Goal: Transaction & Acquisition: Purchase product/service

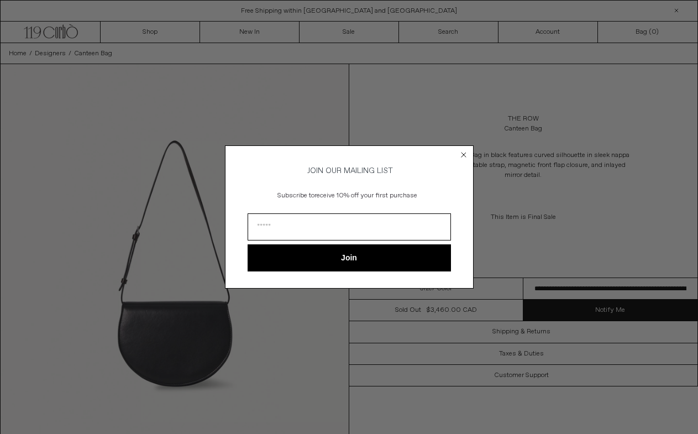
click at [464, 152] on icon "Close dialog" at bounding box center [463, 154] width 4 height 4
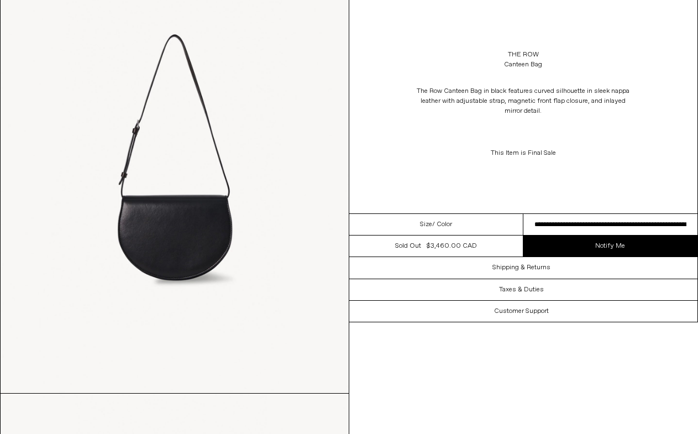
scroll to position [114, 0]
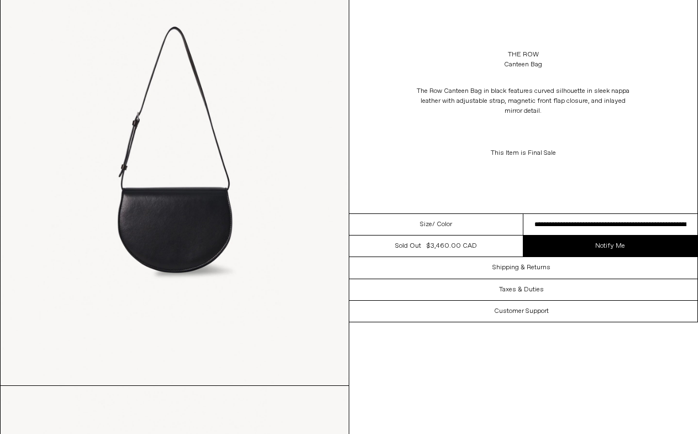
click at [163, 221] on img at bounding box center [175, 167] width 348 height 435
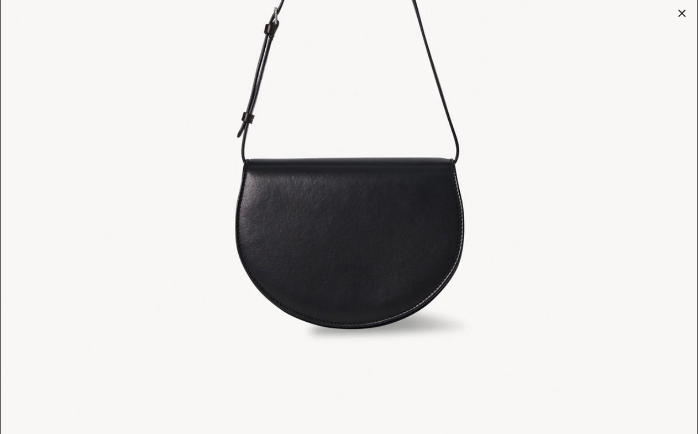
scroll to position [318, 0]
click at [683, 13] on div at bounding box center [681, 13] width 15 height 15
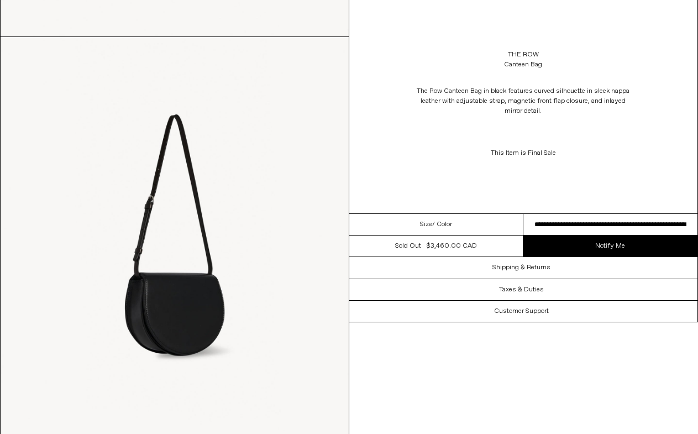
scroll to position [487, 0]
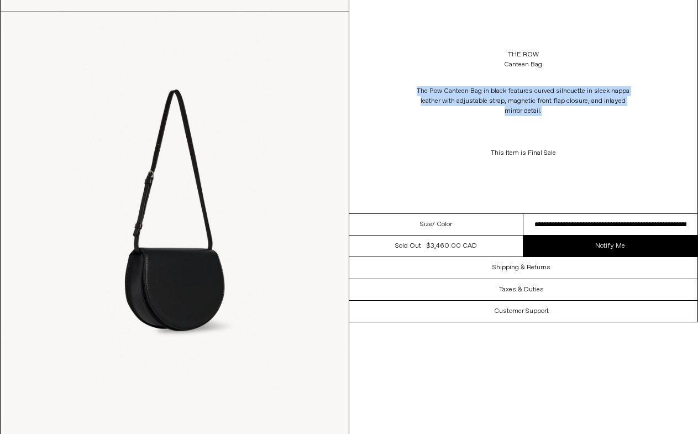
drag, startPoint x: 416, startPoint y: 91, endPoint x: 553, endPoint y: 107, distance: 137.3
click at [553, 107] on p "The Row Canteen Bag in black features curved silhouette in sleek nappa leather …" at bounding box center [523, 101] width 221 height 41
copy p "The Row Canteen Bag in black features curved silhouette in sleek nappa leather …"
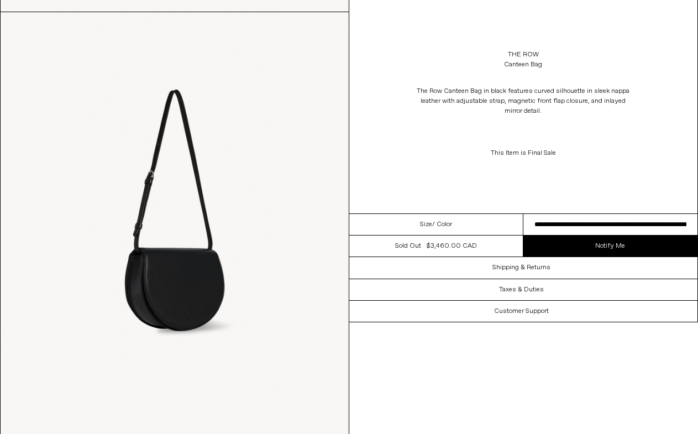
click at [493, 42] on div "The Row Canteen Bag The Row Canteen Bag in black features curved silhouette in …" at bounding box center [523, 106] width 349 height 213
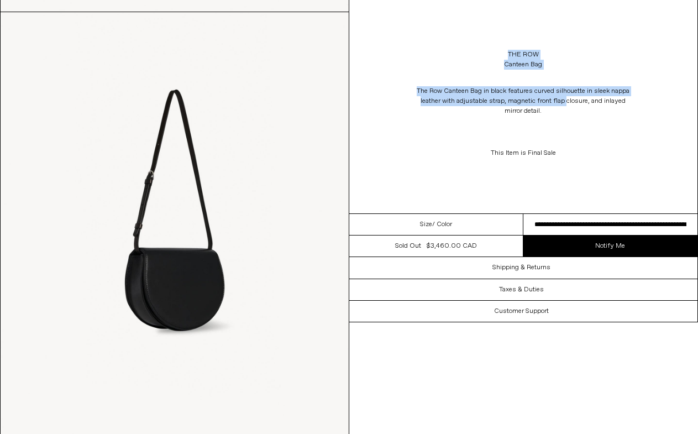
drag, startPoint x: 493, startPoint y: 42, endPoint x: 565, endPoint y: 104, distance: 94.4
click at [565, 104] on div "The Row Canteen Bag The Row Canteen Bag in black features curved silhouette in …" at bounding box center [523, 106] width 349 height 213
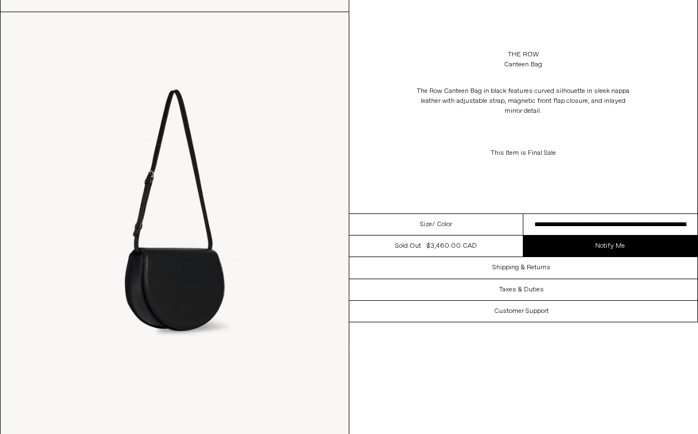
click at [545, 117] on p "The Row Canteen Bag in black features curved silhouette in sleek nappa leather …" at bounding box center [523, 101] width 221 height 41
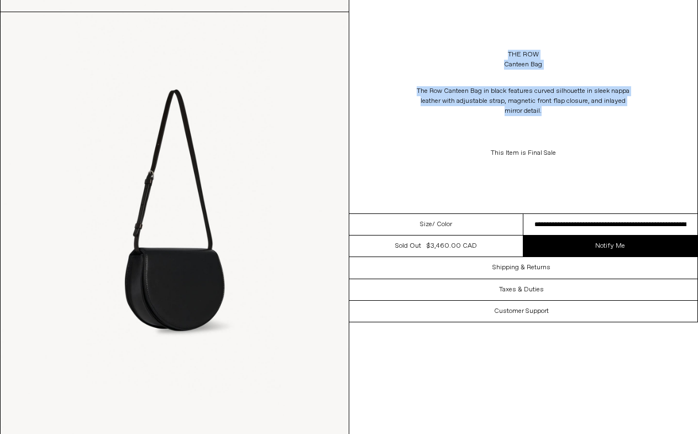
drag, startPoint x: 546, startPoint y: 109, endPoint x: 507, endPoint y: 52, distance: 68.8
click at [507, 52] on div "The Row Canteen Bag The Row Canteen Bag in black features curved silhouette in …" at bounding box center [523, 106] width 349 height 213
copy div "The Row Canteen Bag The Row Canteen Bag in black features curved silhouette in …"
